Goal: Task Accomplishment & Management: Manage account settings

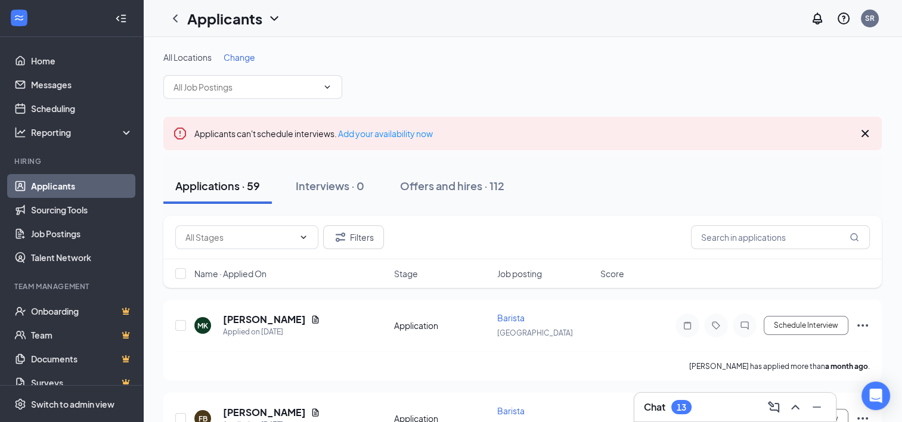
click at [867, 135] on icon "Cross" at bounding box center [865, 133] width 7 height 7
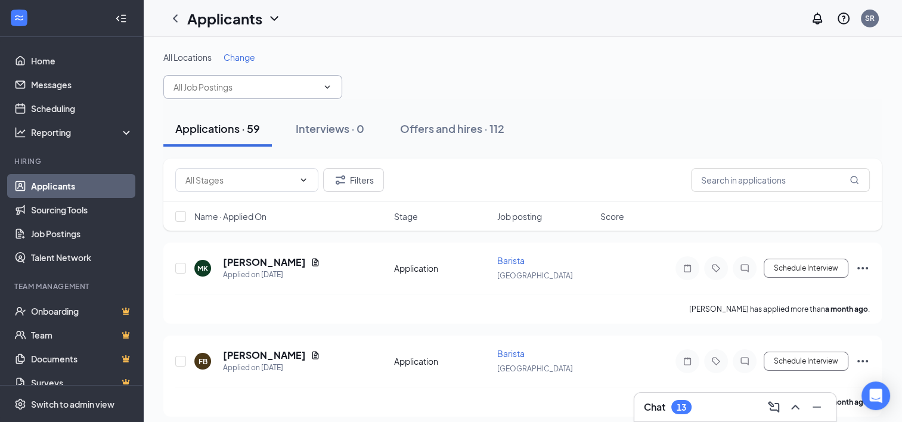
click at [341, 95] on span at bounding box center [252, 87] width 179 height 24
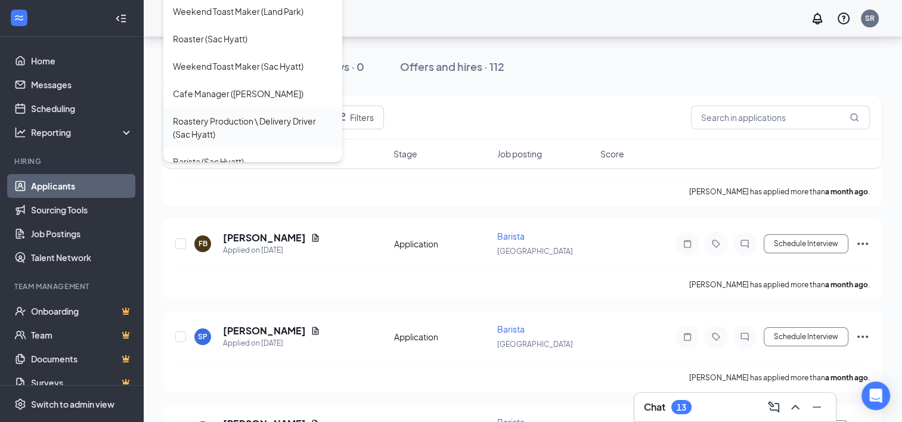
scroll to position [119, 0]
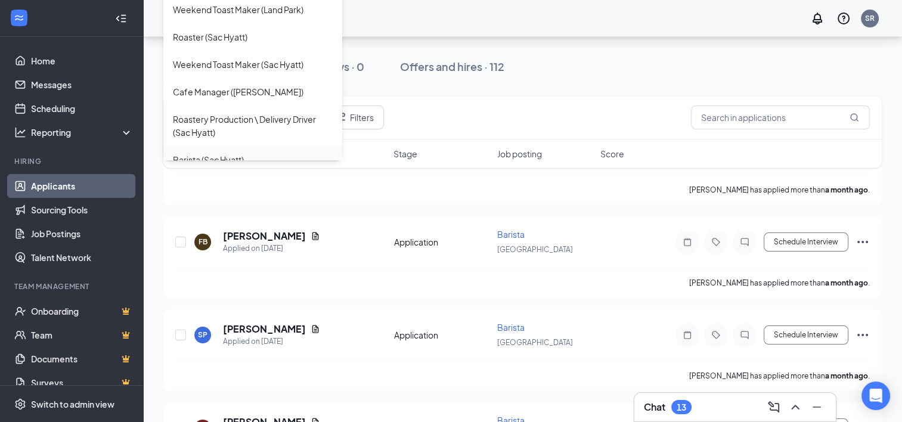
click at [219, 153] on div "Barista (Sac Hyatt)" at bounding box center [208, 159] width 71 height 13
type input "Barista (Sac Hyatt)"
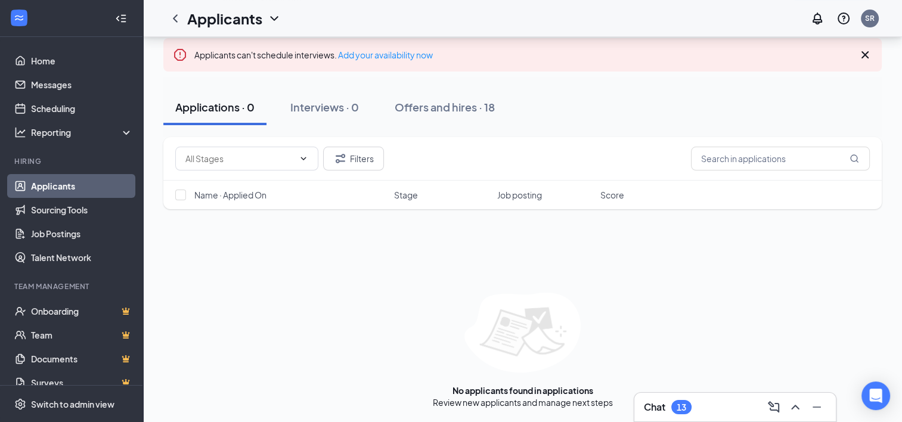
scroll to position [91, 0]
click at [54, 237] on link "Job Postings" at bounding box center [82, 234] width 102 height 24
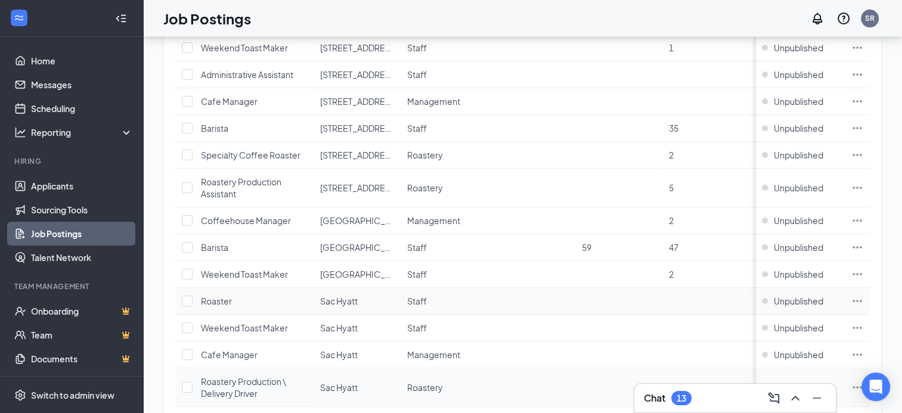
scroll to position [239, 0]
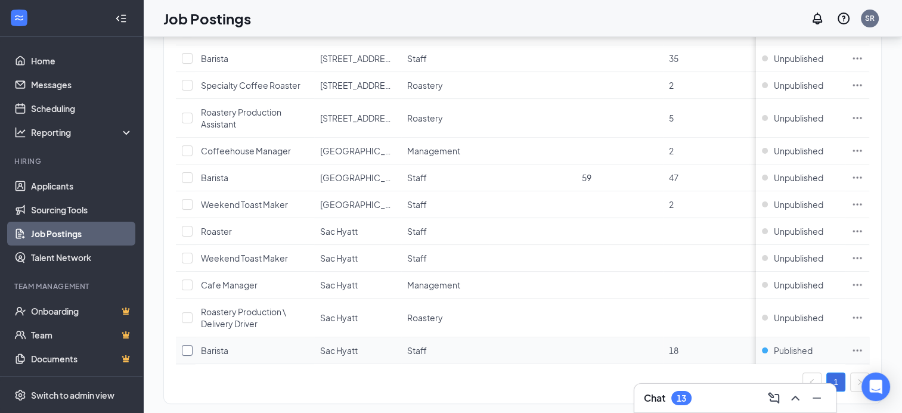
click at [190, 349] on input "checkbox" at bounding box center [187, 350] width 11 height 11
checkbox input "true"
click at [591, 392] on div "1" at bounding box center [523, 382] width 694 height 19
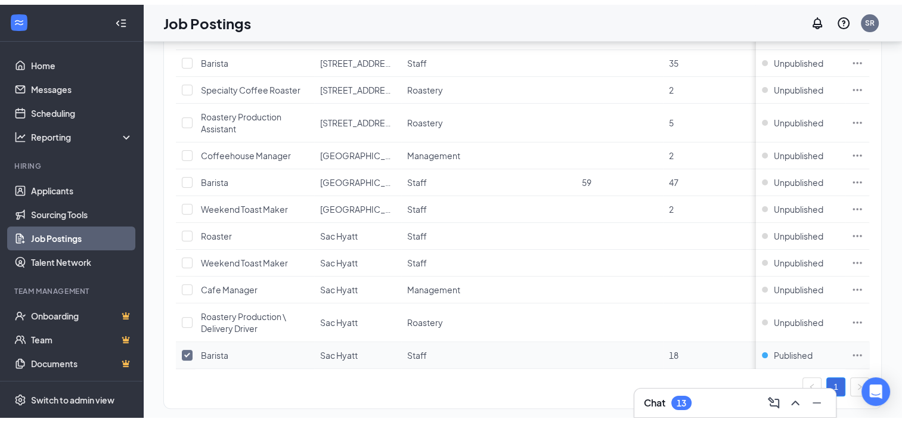
scroll to position [262, 0]
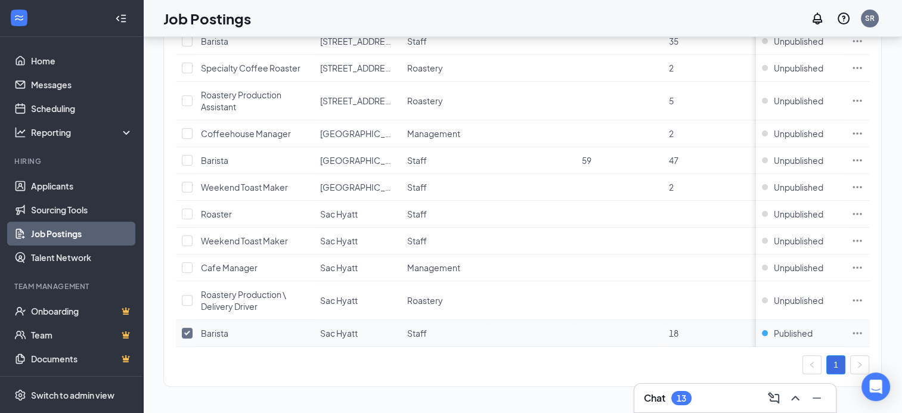
click at [864, 327] on icon "Ellipses" at bounding box center [858, 333] width 12 height 12
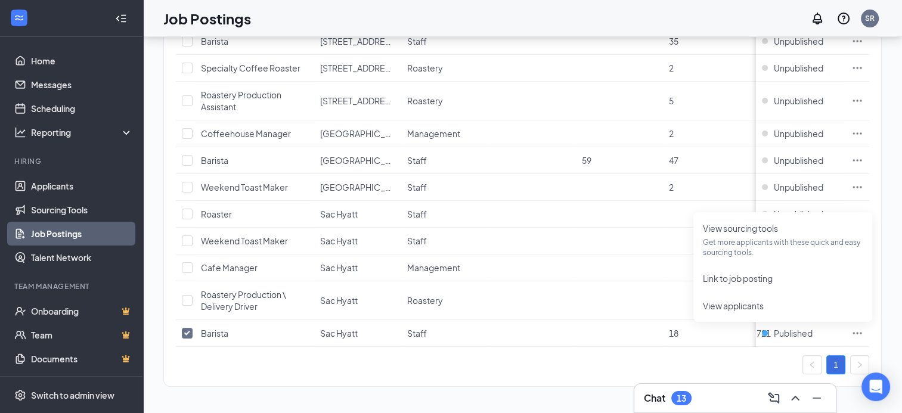
click at [592, 370] on div "1" at bounding box center [523, 364] width 694 height 19
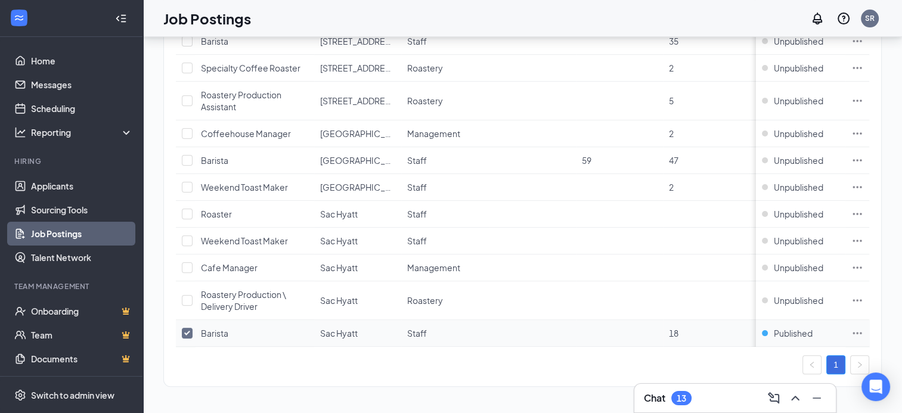
click at [864, 327] on icon "Ellipses" at bounding box center [858, 333] width 12 height 12
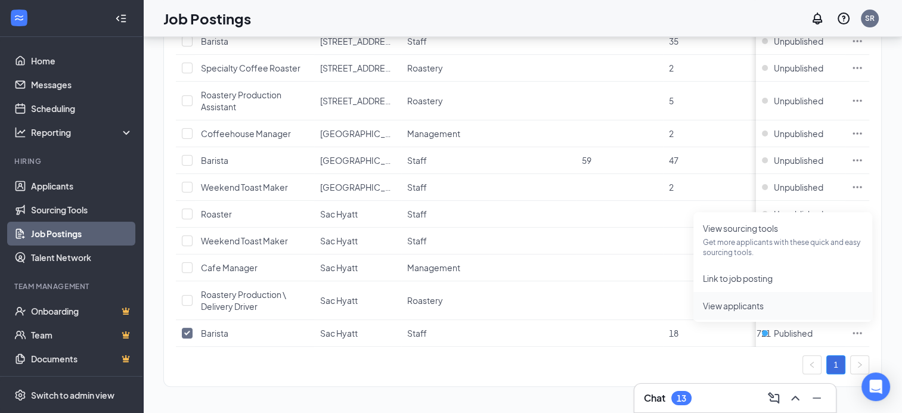
click at [725, 301] on span "View applicants" at bounding box center [733, 306] width 61 height 11
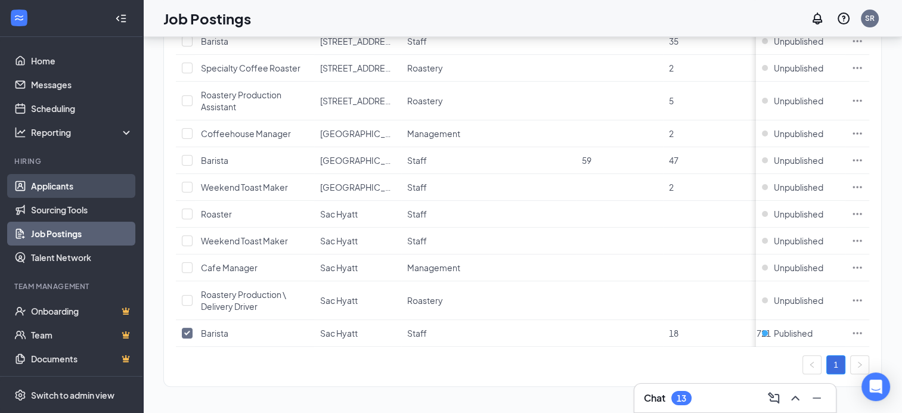
drag, startPoint x: 35, startPoint y: 180, endPoint x: 55, endPoint y: 183, distance: 20.0
click at [35, 180] on link "Applicants" at bounding box center [82, 186] width 102 height 24
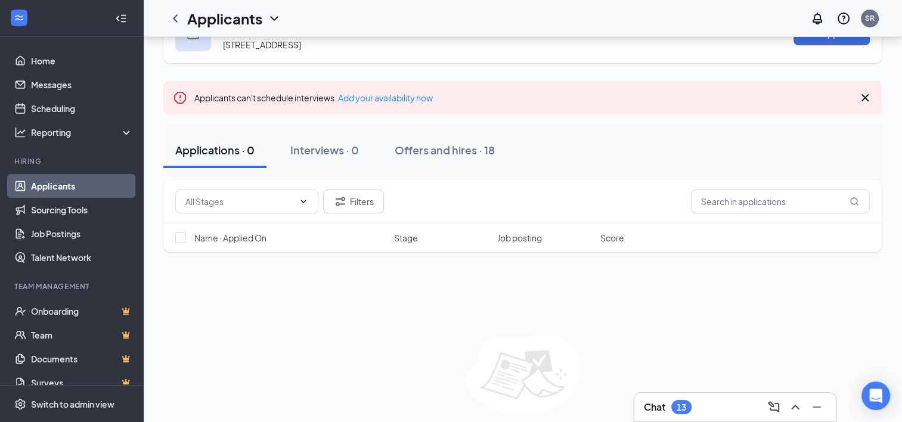
scroll to position [91, 0]
